Goal: Task Accomplishment & Management: Manage account settings

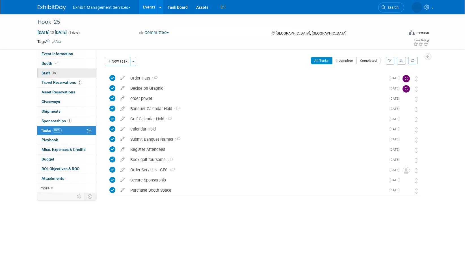
click at [48, 68] on link "16 Staff 16" at bounding box center [66, 72] width 59 height 9
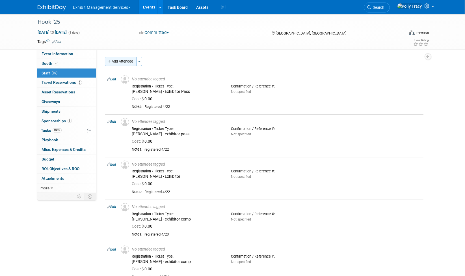
click at [113, 62] on button "Add Attendee" at bounding box center [121, 61] width 32 height 9
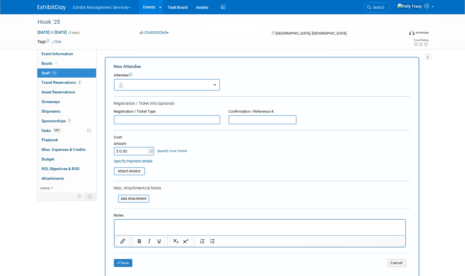
click at [158, 118] on input "text" at bounding box center [167, 119] width 106 height 9
type input "exhibitor comp - BIll Profilet"
click at [167, 226] on p "Rich Text Area. Press ALT-0 for help." at bounding box center [260, 225] width 284 height 6
click at [126, 261] on button "Save" at bounding box center [123, 263] width 19 height 8
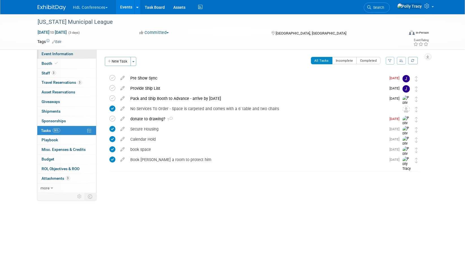
click at [55, 55] on span "Event Information" at bounding box center [58, 53] width 32 height 5
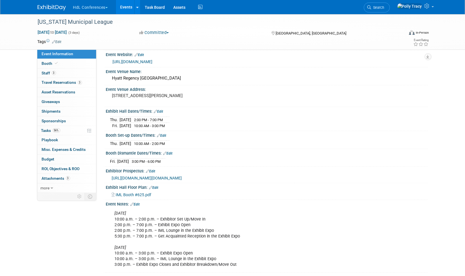
scroll to position [42, 0]
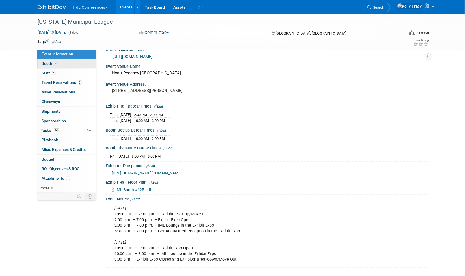
click at [42, 61] on span "Booth" at bounding box center [50, 63] width 17 height 5
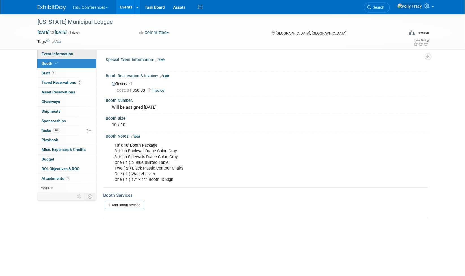
click at [46, 52] on span "Event Information" at bounding box center [58, 53] width 32 height 5
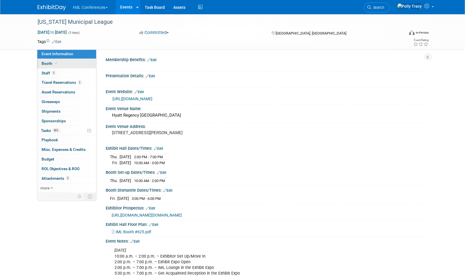
click at [48, 62] on span "Booth" at bounding box center [50, 63] width 17 height 5
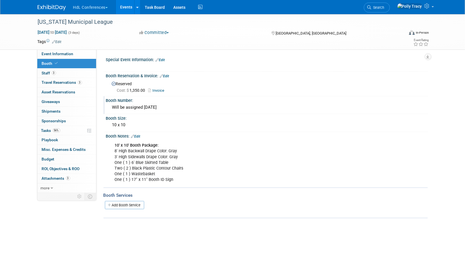
click at [136, 107] on div "Will be assigned July 7" at bounding box center [266, 107] width 313 height 9
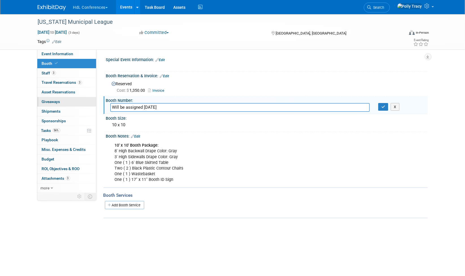
drag, startPoint x: 162, startPoint y: 107, endPoint x: 89, endPoint y: 100, distance: 73.0
click at [89, 100] on div "Event Information Event Info Booth Booth 3 Staff 3 Staff 3 Travel Reservations …" at bounding box center [232, 116] width 399 height 204
type input "625"
click at [381, 105] on icon "button" at bounding box center [383, 107] width 4 height 4
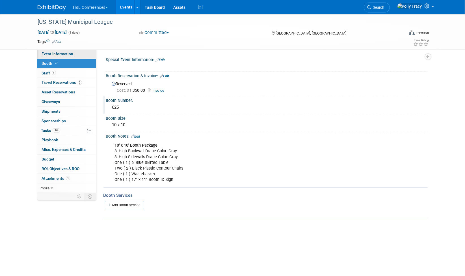
click at [54, 55] on span "Event Information" at bounding box center [58, 53] width 32 height 5
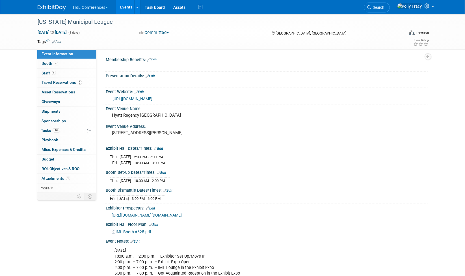
click at [146, 98] on link "https://www.iml.org/conference" at bounding box center [133, 98] width 40 height 5
click at [50, 64] on span "Booth" at bounding box center [50, 63] width 17 height 5
